Goal: Task Accomplishment & Management: Use online tool/utility

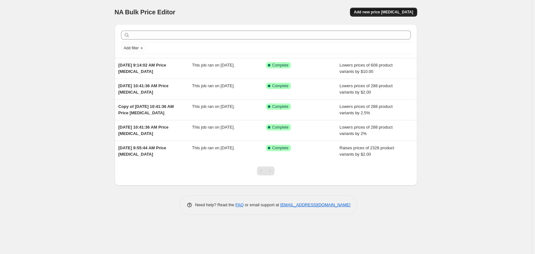
click at [379, 11] on span "Add new price [MEDICAL_DATA]" at bounding box center [383, 12] width 59 height 5
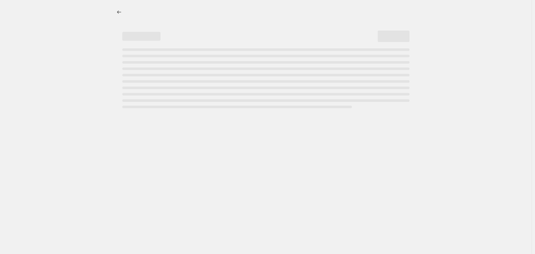
select select "percentage"
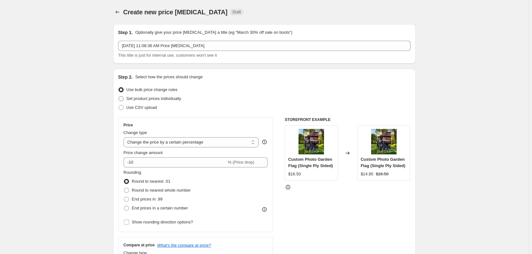
click at [123, 98] on span at bounding box center [120, 98] width 5 height 5
click at [119, 96] on input "Set product prices individually" at bounding box center [118, 96] width 0 height 0
radio input "true"
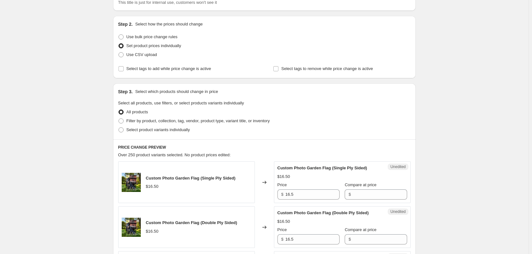
scroll to position [64, 0]
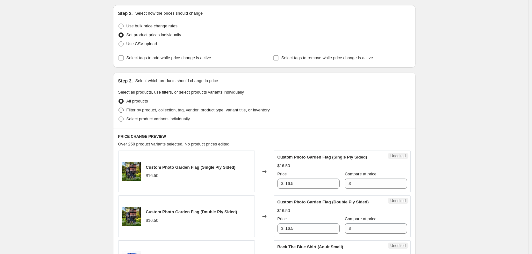
click at [124, 111] on span at bounding box center [120, 110] width 5 height 5
click at [119, 108] on input "Filter by product, collection, tag, vendor, product type, variant title, or inv…" at bounding box center [118, 108] width 0 height 0
radio input "true"
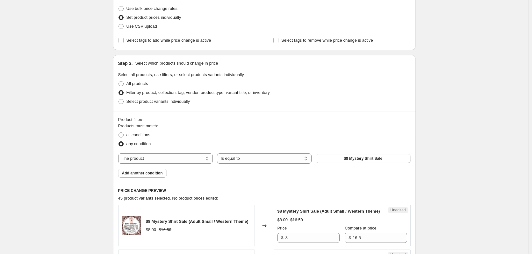
scroll to position [96, 0]
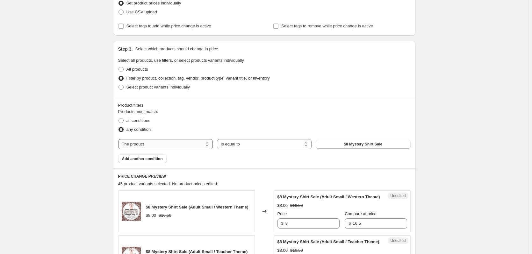
click at [153, 143] on select "The product The product's collection The product's tag The product's vendor The…" at bounding box center [165, 144] width 95 height 10
select select "tag"
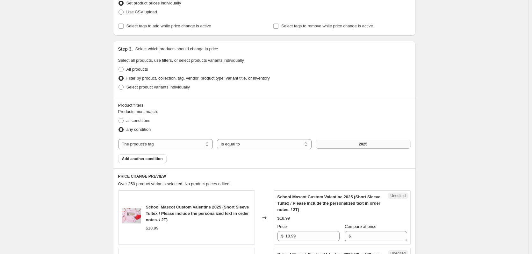
click at [329, 144] on button "2025" at bounding box center [363, 144] width 95 height 9
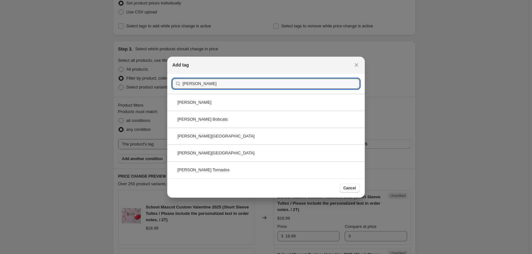
type input "[PERSON_NAME]"
click at [275, 133] on div "[PERSON_NAME][GEOGRAPHIC_DATA]" at bounding box center [265, 136] width 197 height 17
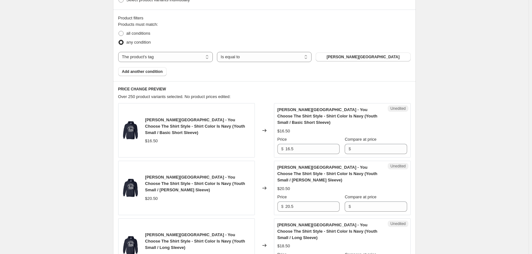
scroll to position [191, 0]
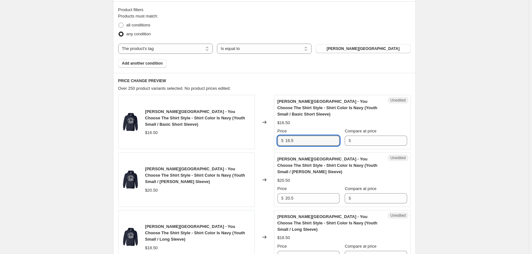
drag, startPoint x: 317, startPoint y: 142, endPoint x: 281, endPoint y: 145, distance: 35.7
click at [281, 145] on div "$ 16.5" at bounding box center [308, 141] width 62 height 10
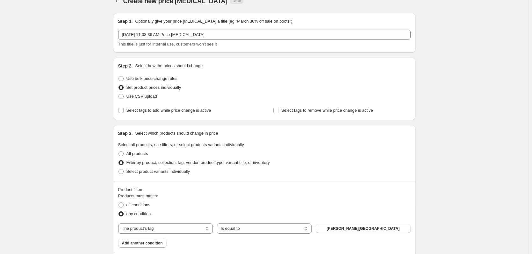
scroll to position [0, 0]
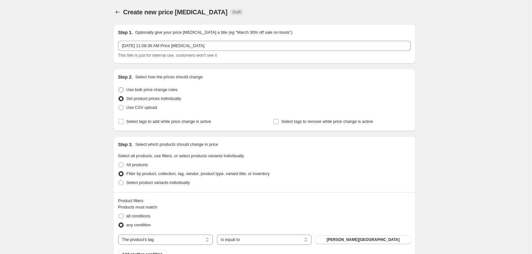
click at [123, 89] on span at bounding box center [120, 89] width 5 height 5
click at [119, 88] on input "Use bulk price change rules" at bounding box center [118, 87] width 0 height 0
radio input "true"
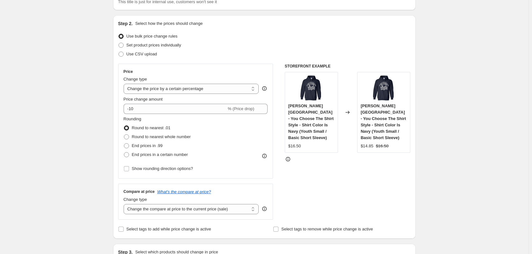
scroll to position [64, 0]
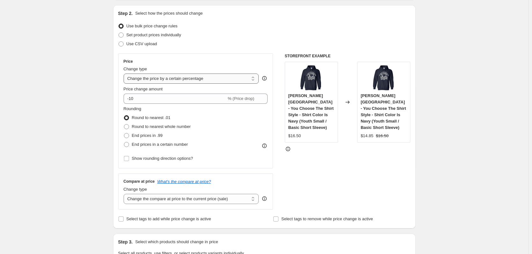
click at [230, 80] on select "Change the price to a certain amount Change the price by a certain amount Chang…" at bounding box center [191, 79] width 135 height 10
select select "to"
click at [125, 74] on select "Change the price to a certain amount Change the price by a certain amount Chang…" at bounding box center [191, 79] width 135 height 10
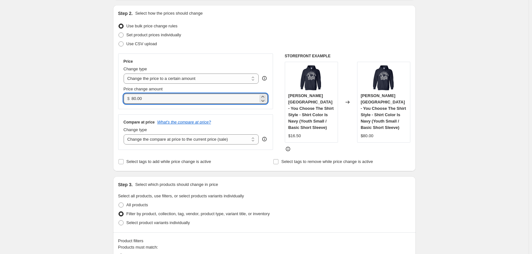
drag, startPoint x: 146, startPoint y: 98, endPoint x: 129, endPoint y: 98, distance: 16.9
click at [129, 98] on div "$ 80.00" at bounding box center [196, 99] width 144 height 10
type input "3.00"
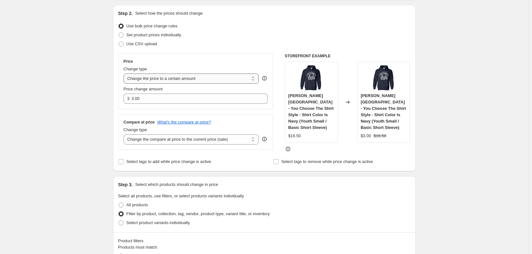
click at [160, 77] on select "Change the price to a certain amount Change the price by a certain amount Chang…" at bounding box center [191, 79] width 135 height 10
select select "by"
click at [125, 74] on select "Change the price to a certain amount Change the price by a certain amount Chang…" at bounding box center [191, 79] width 135 height 10
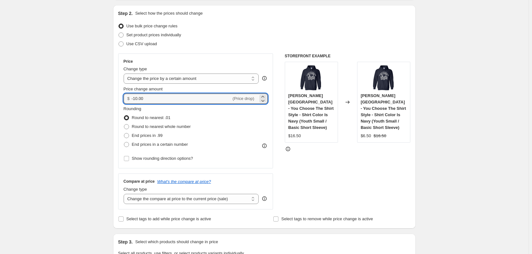
drag, startPoint x: 149, startPoint y: 100, endPoint x: 101, endPoint y: 103, distance: 48.2
type input "3.00"
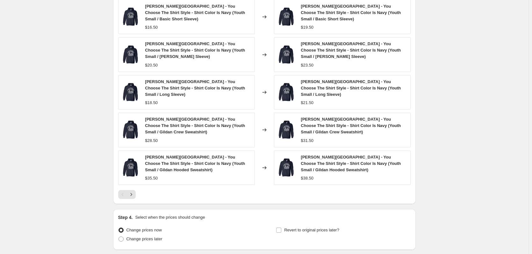
scroll to position [458, 0]
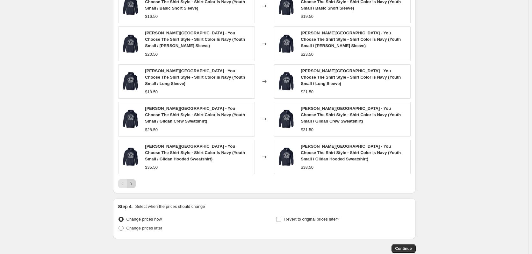
click at [134, 181] on icon "Next" at bounding box center [131, 184] width 6 height 6
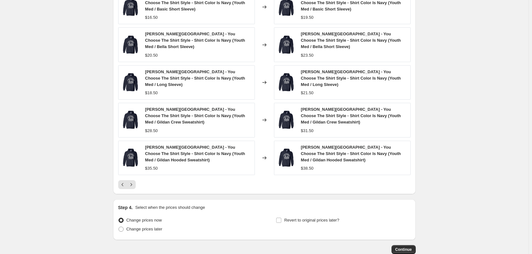
scroll to position [490, 0]
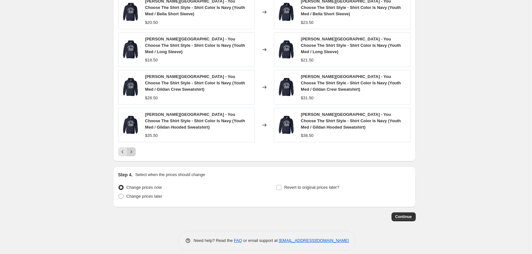
click at [130, 149] on icon "Next" at bounding box center [131, 152] width 6 height 6
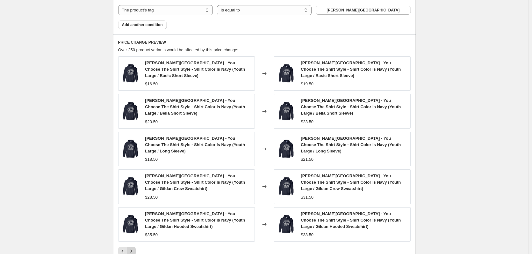
scroll to position [331, 0]
